Goal: Transaction & Acquisition: Book appointment/travel/reservation

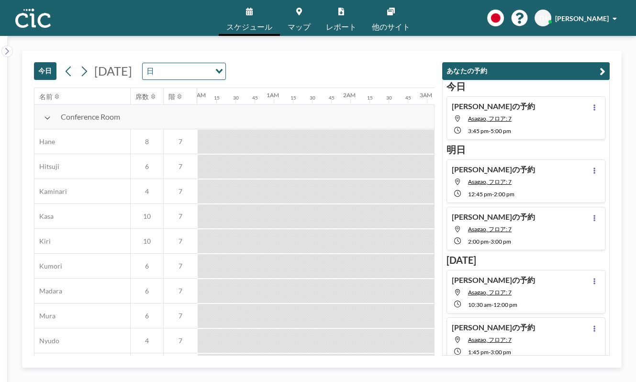
scroll to position [0, 1092]
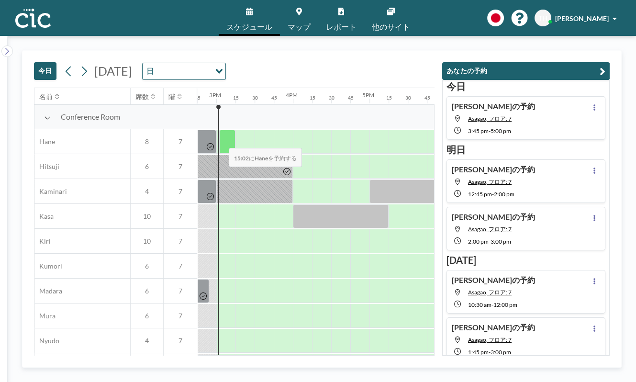
click at [221, 142] on div at bounding box center [227, 142] width 16 height 24
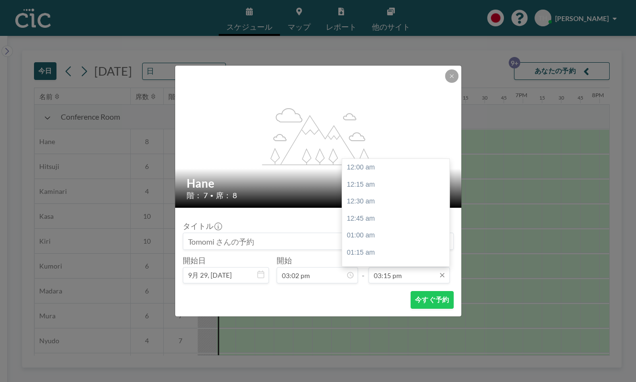
scroll to position [1039, 0]
click at [394, 273] on input "03:15 pm" at bounding box center [409, 275] width 81 height 16
click at [371, 181] on div "03:30 pm" at bounding box center [398, 185] width 113 height 17
type input "03:30 pm"
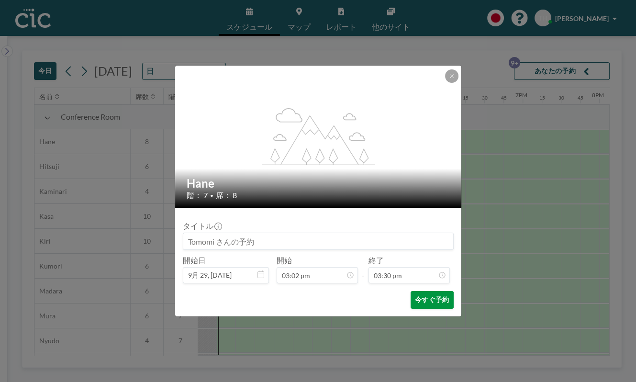
scroll to position [0, 0]
click at [433, 298] on button "今すぐ予約" at bounding box center [432, 300] width 43 height 18
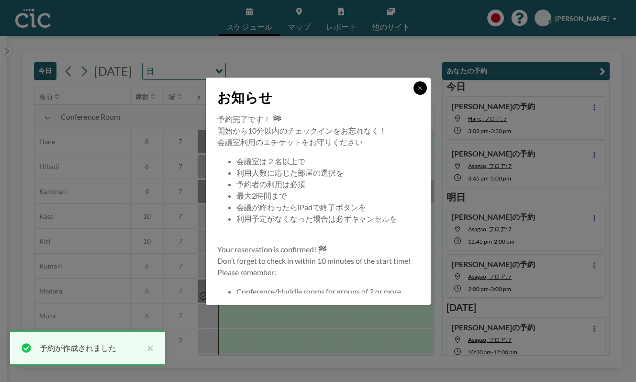
drag, startPoint x: 416, startPoint y: 88, endPoint x: 379, endPoint y: 31, distance: 67.9
click at [416, 88] on button at bounding box center [420, 87] width 13 height 13
